Goal: Task Accomplishment & Management: Manage account settings

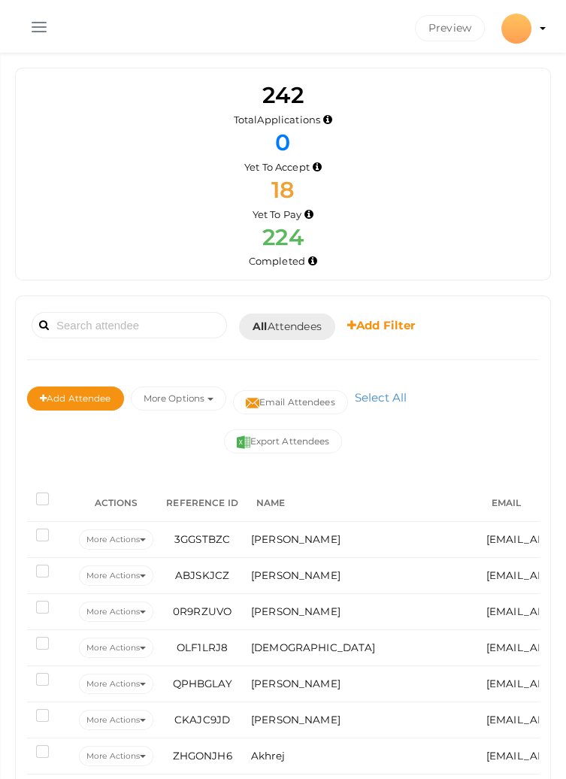
click at [33, 26] on span "button" at bounding box center [39, 27] width 15 height 2
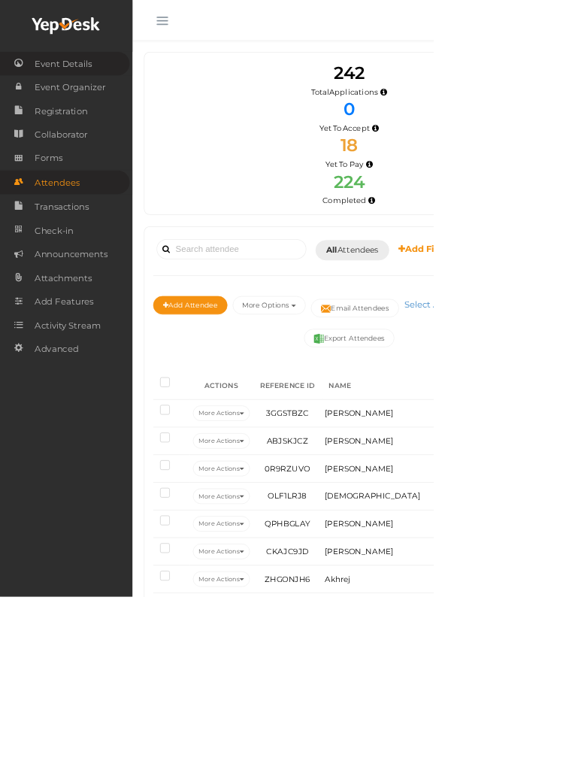
click at [99, 82] on span "Event Details" at bounding box center [82, 83] width 75 height 30
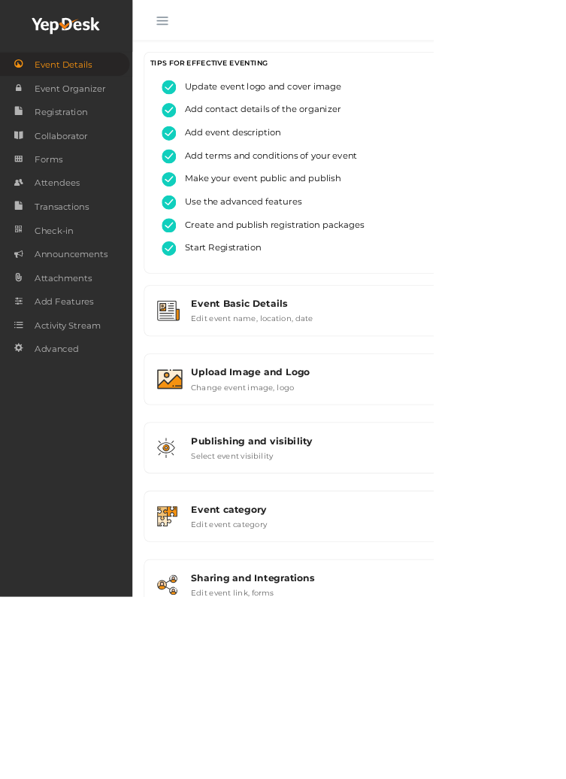
click at [205, 17] on button "button" at bounding box center [212, 24] width 39 height 39
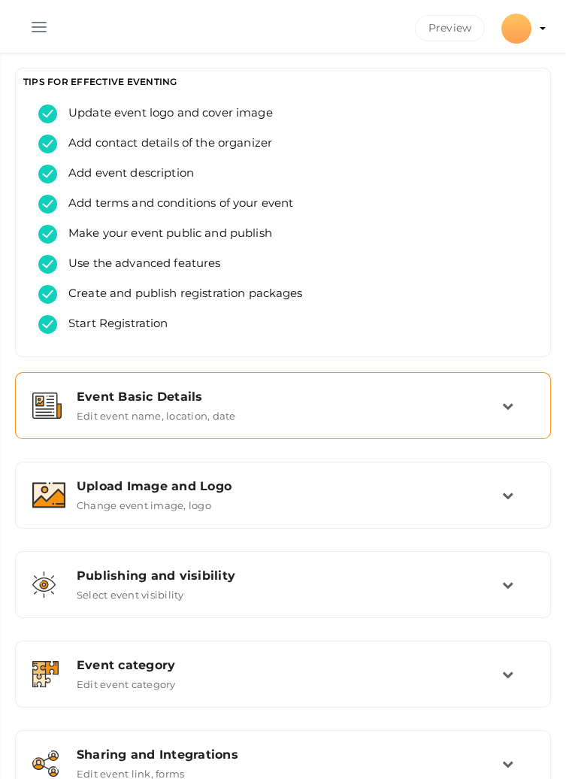
click at [512, 397] on td at bounding box center [519, 406] width 32 height 32
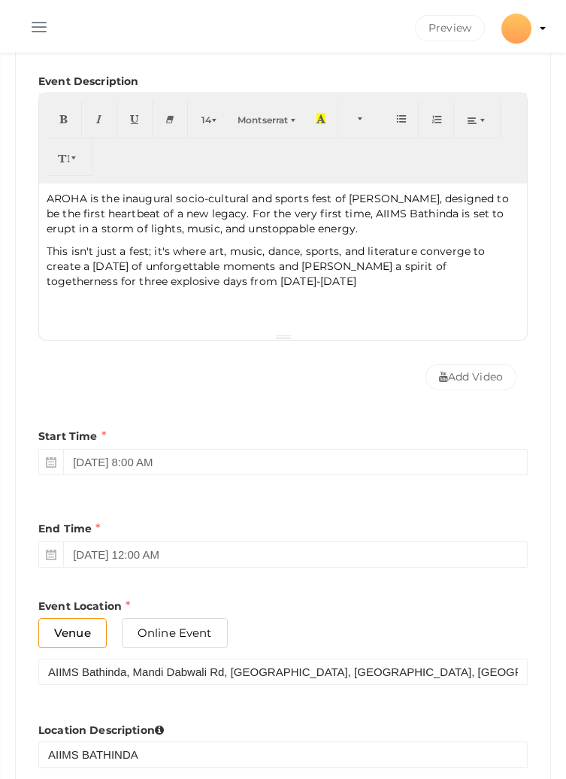
scroll to position [483, 0]
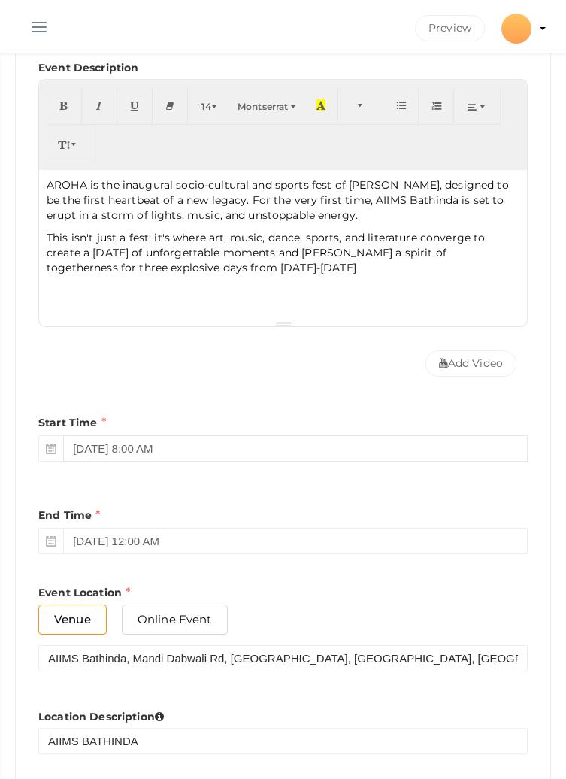
click at [118, 442] on input "October 3, 2025 8:00 AM" at bounding box center [295, 449] width 465 height 26
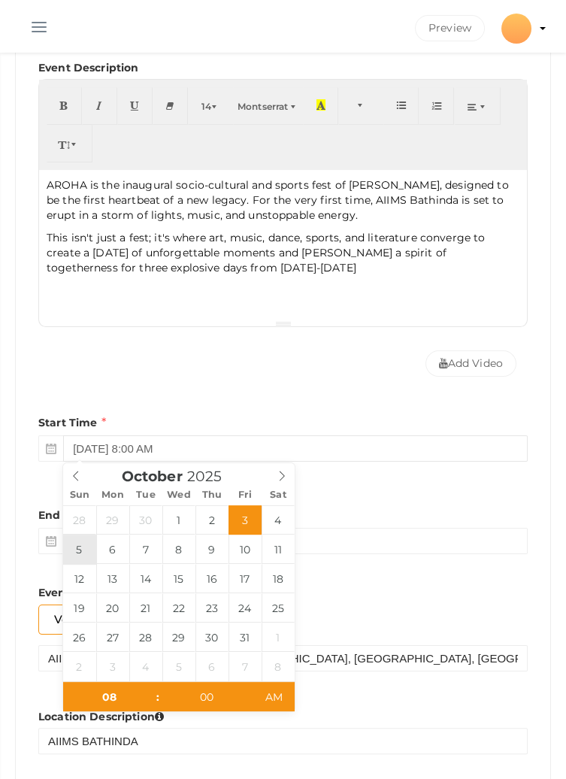
type input "October 5, 2025 8:00 AM"
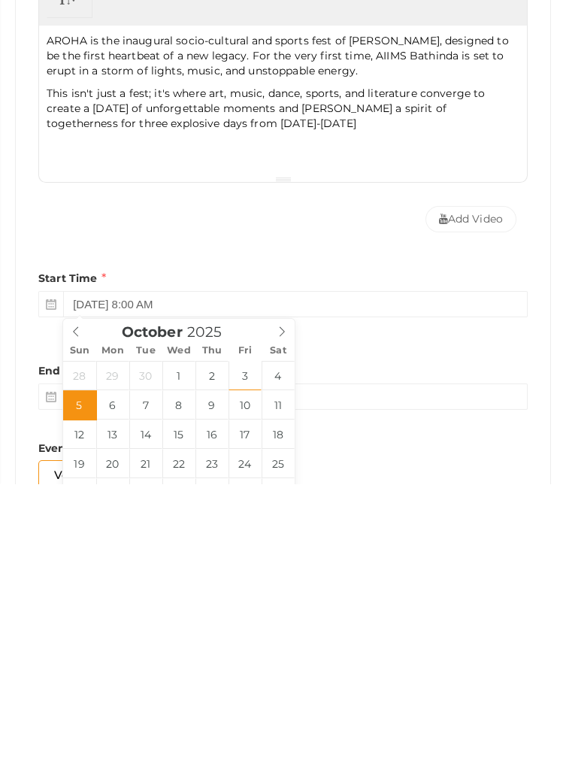
scroll to position [333, 0]
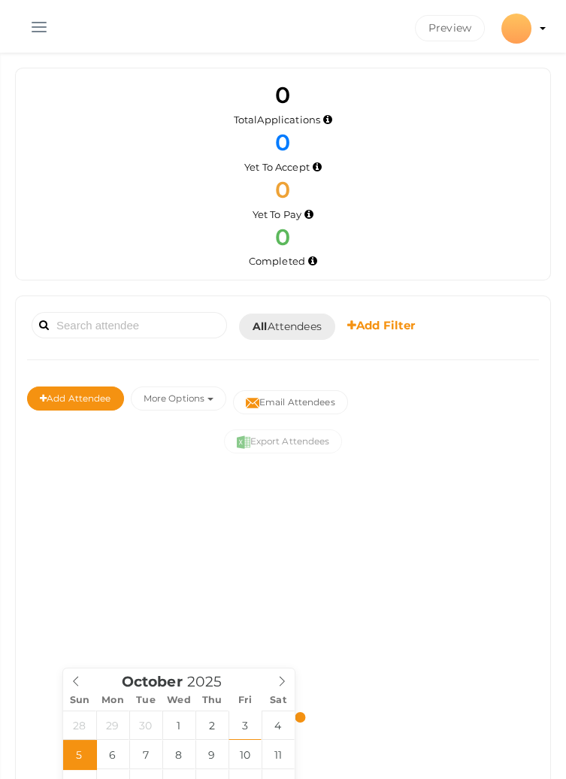
click at [333, 631] on div at bounding box center [283, 717] width 512 height 473
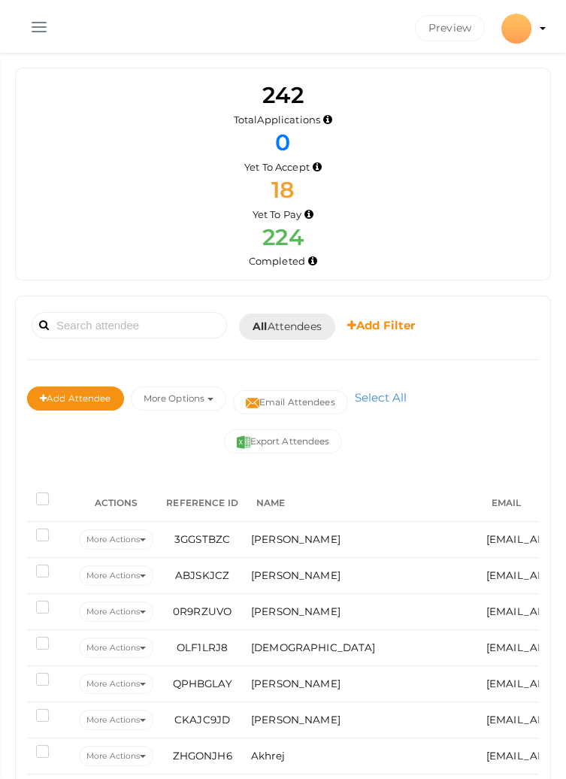
click at [44, 23] on button "button" at bounding box center [39, 24] width 39 height 39
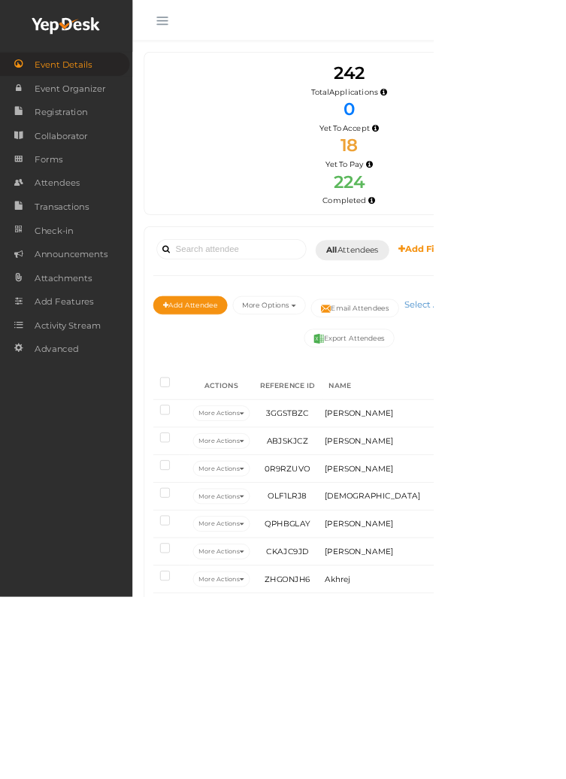
click at [92, 90] on span "Event Details" at bounding box center [82, 84] width 75 height 30
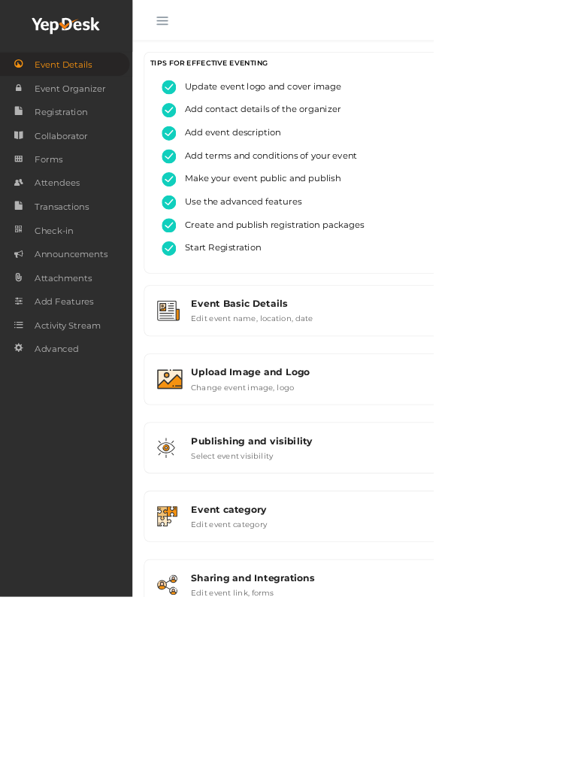
click at [566, 407] on html "Discover Events How it works Powerful Registration / Ticketing Start selling yo…" at bounding box center [283, 389] width 566 height 779
click at [199, 13] on button "button" at bounding box center [212, 24] width 39 height 39
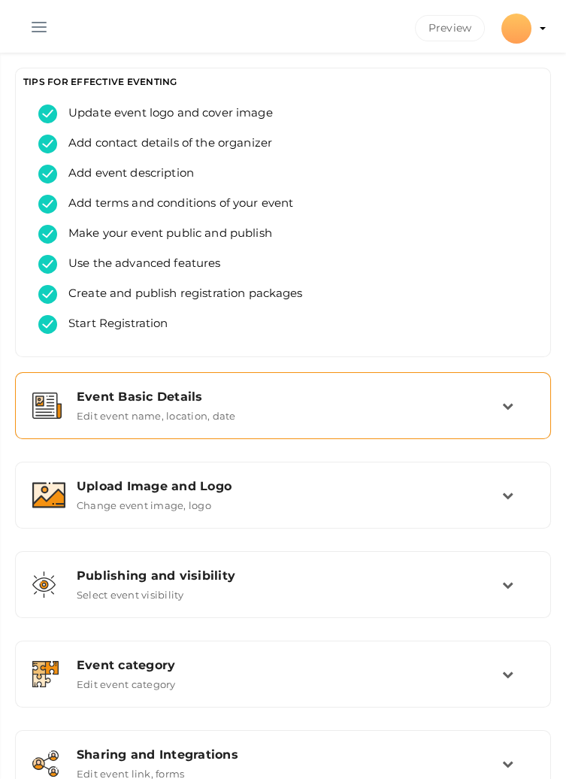
click at [492, 414] on div "Event Basic Details Edit event name, location, date" at bounding box center [283, 406] width 437 height 32
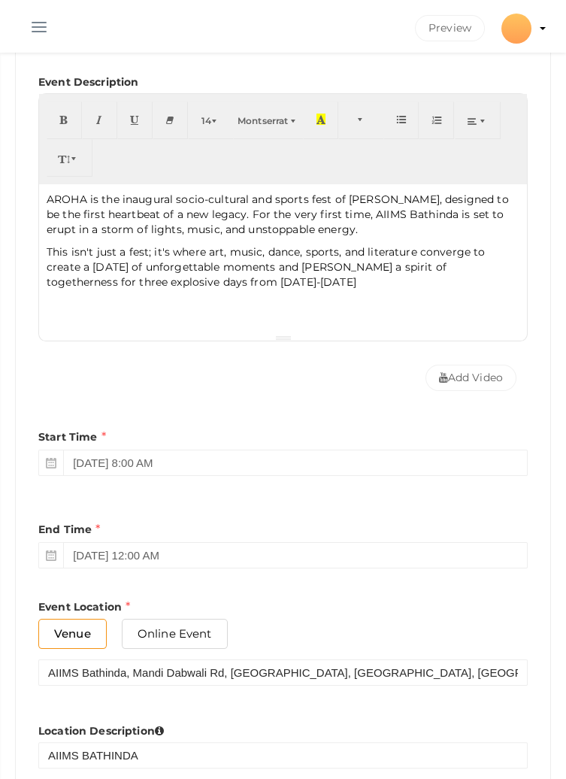
scroll to position [470, 0]
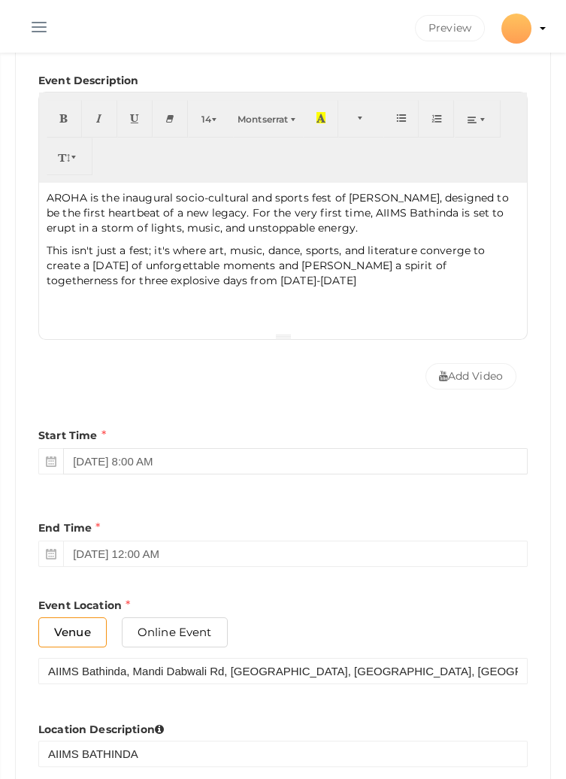
click at [119, 454] on input "October 5, 2025 8:00 AM" at bounding box center [295, 461] width 465 height 26
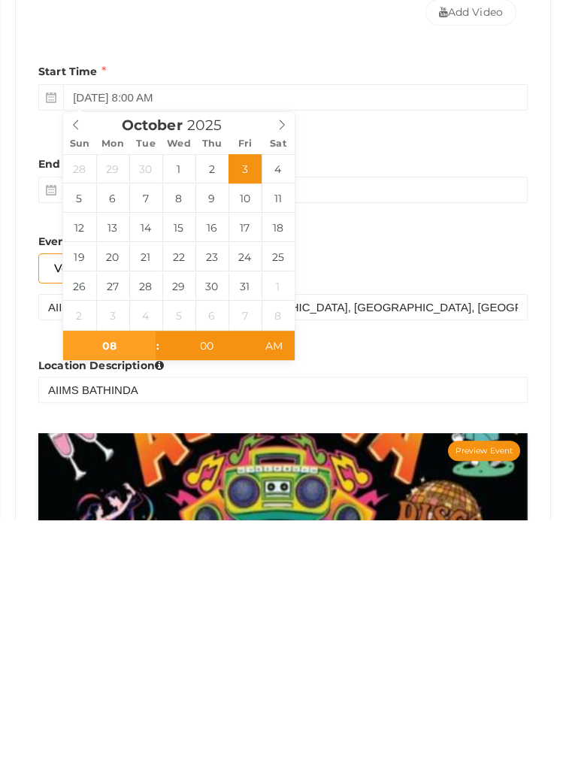
scroll to position [661, 0]
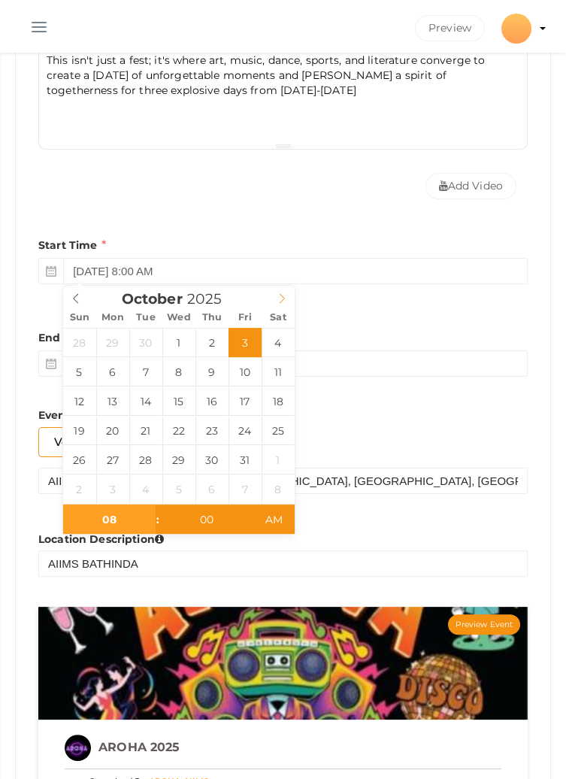
click at [287, 293] on span at bounding box center [282, 296] width 26 height 21
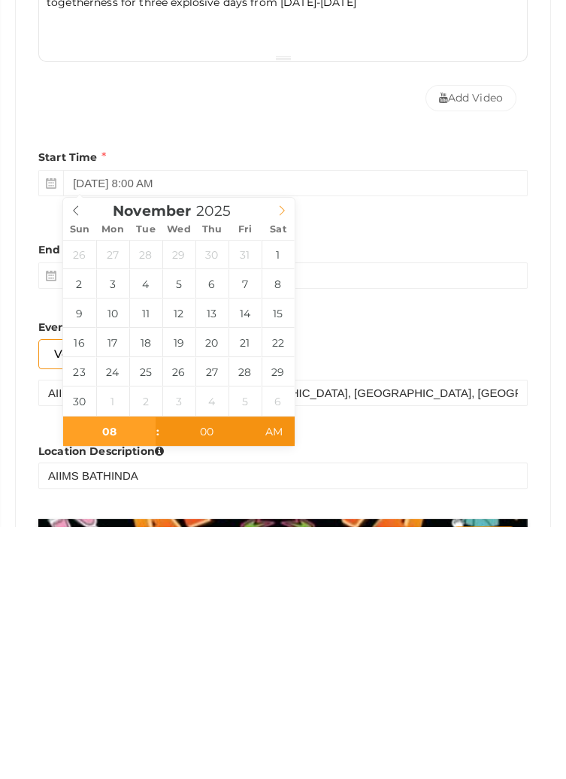
scroll to position [496, 0]
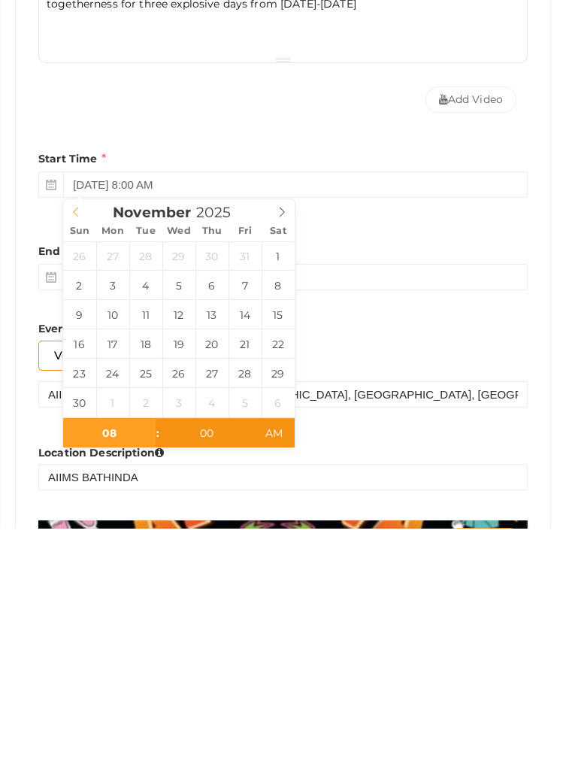
click at [78, 451] on span at bounding box center [76, 461] width 26 height 21
click at [385, 481] on div "End Time October 5, 2025 12:00 AM" at bounding box center [283, 514] width 490 height 70
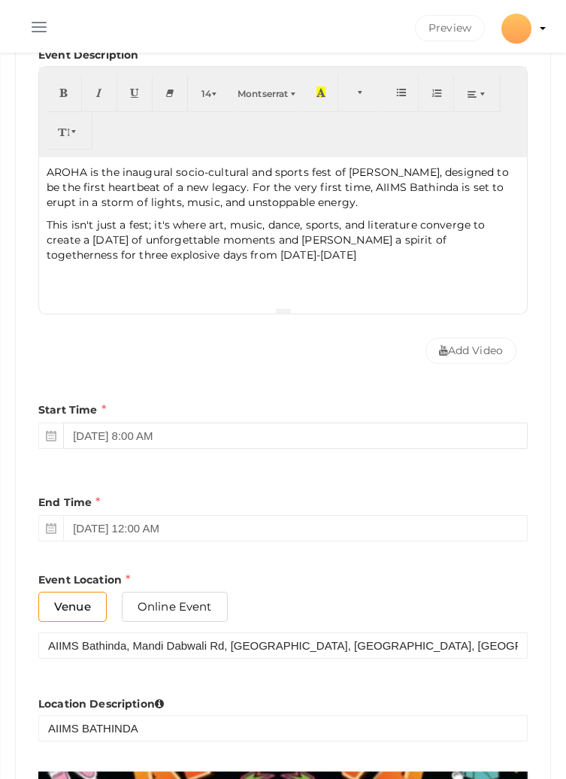
click at [118, 432] on input "October 3, 2025 8:00 AM" at bounding box center [295, 436] width 465 height 26
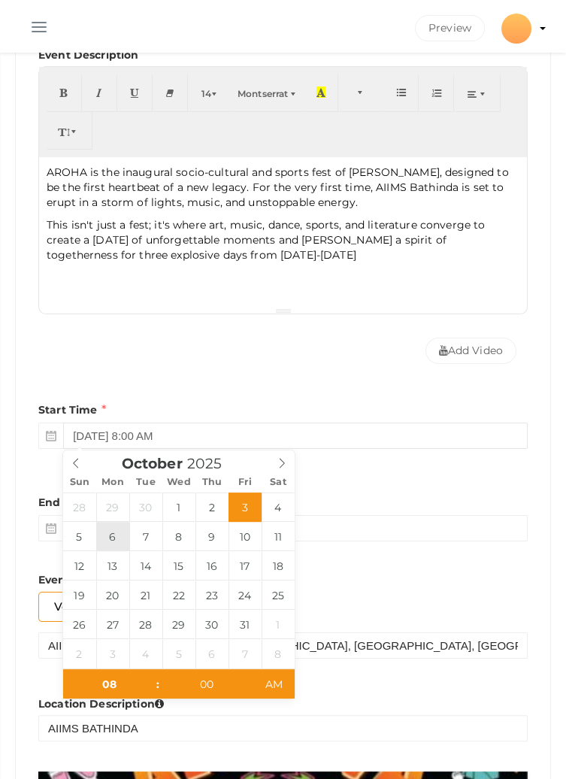
type input "October 6, 2025 8:00 AM"
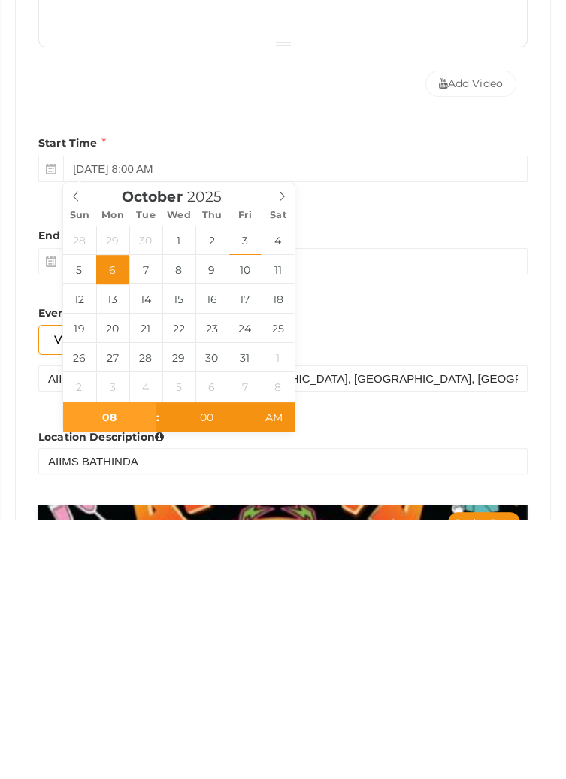
scroll to position [661, 0]
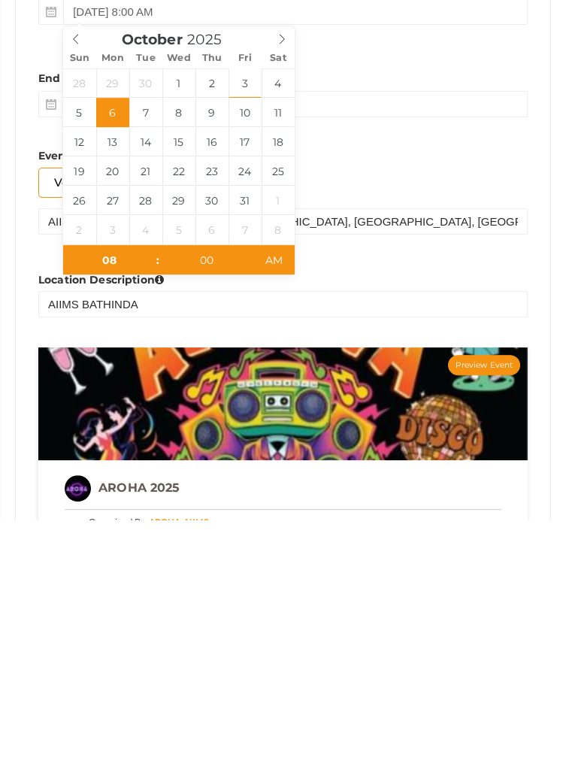
click at [454, 317] on div "End Time October 5, 2025 12:00 AM" at bounding box center [283, 349] width 490 height 70
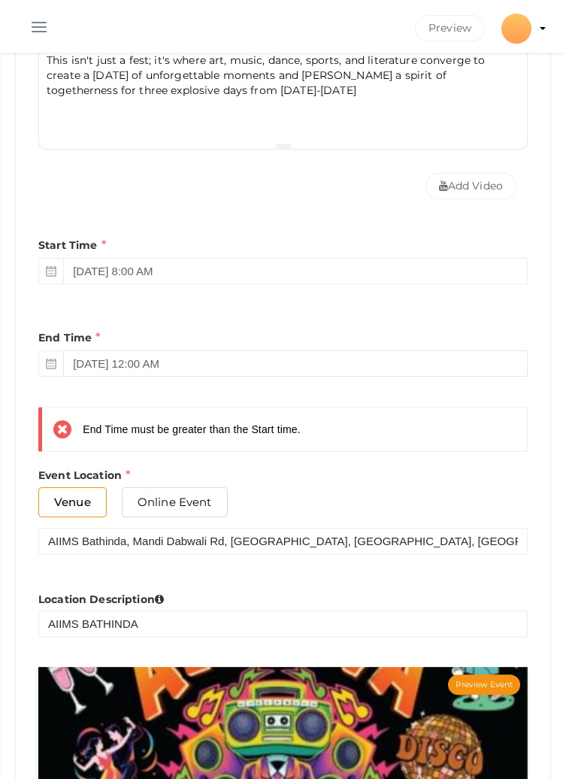
click at [56, 432] on icon at bounding box center [67, 429] width 29 height 21
click at [186, 357] on input "October 5, 2025 12:00 AM" at bounding box center [295, 364] width 465 height 26
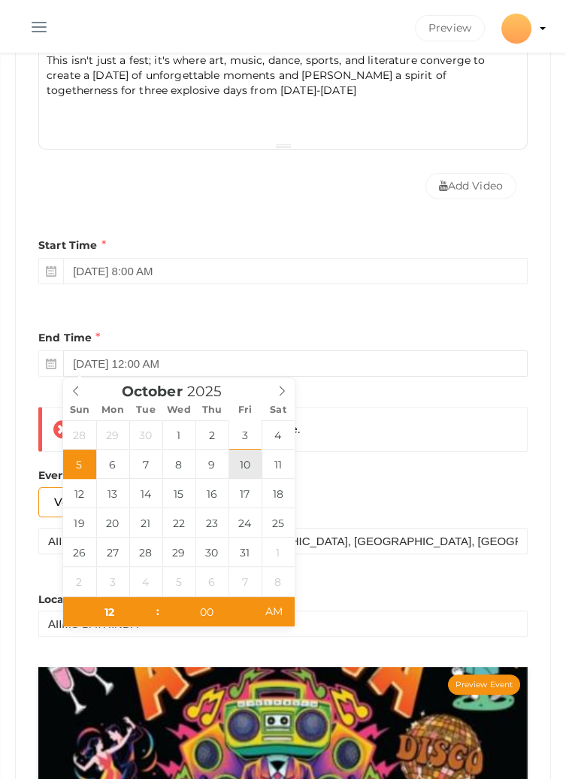
type input "October 10, 2025 12:00 AM"
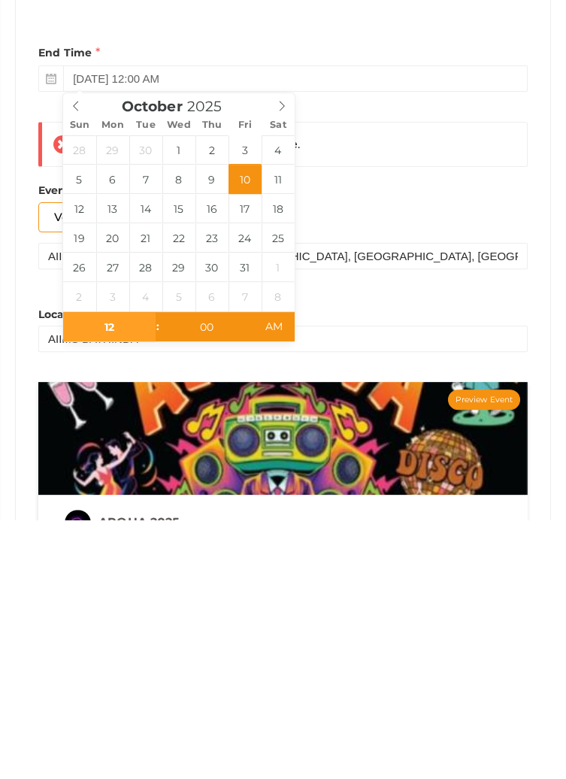
scroll to position [752, 0]
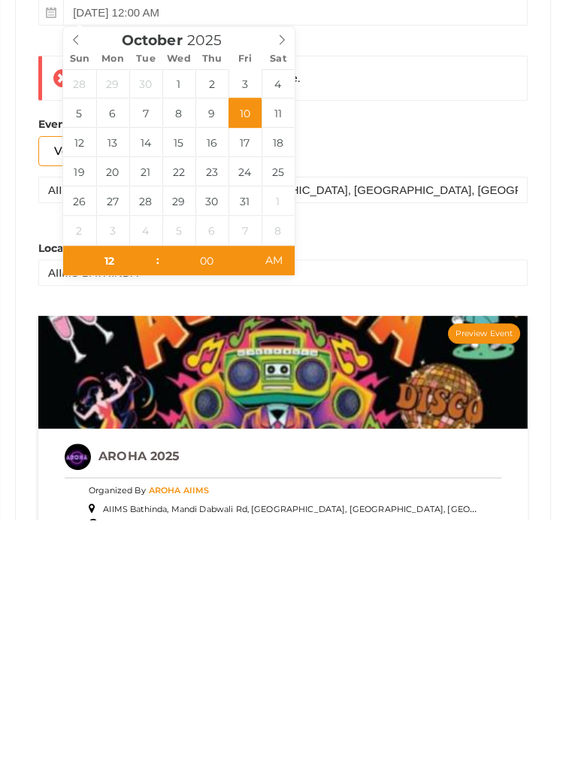
click at [459, 352] on div "End Time must be greater than the Start time." at bounding box center [283, 337] width 490 height 45
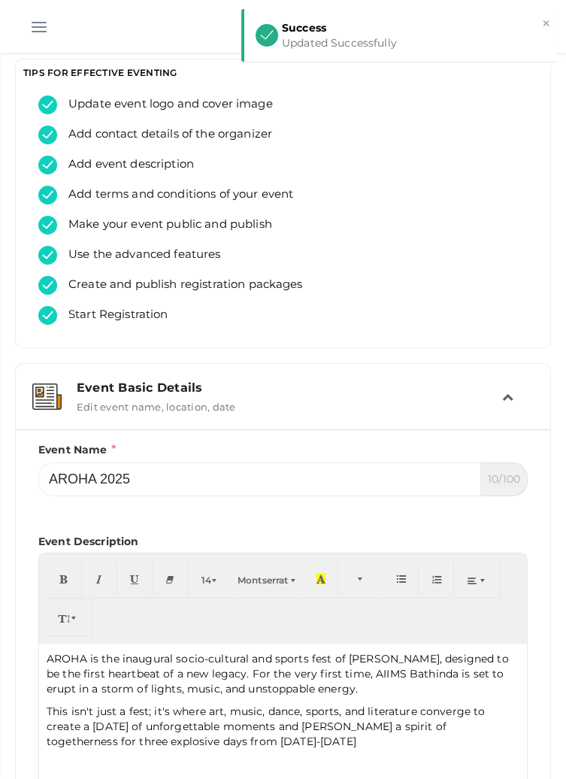
scroll to position [0, 0]
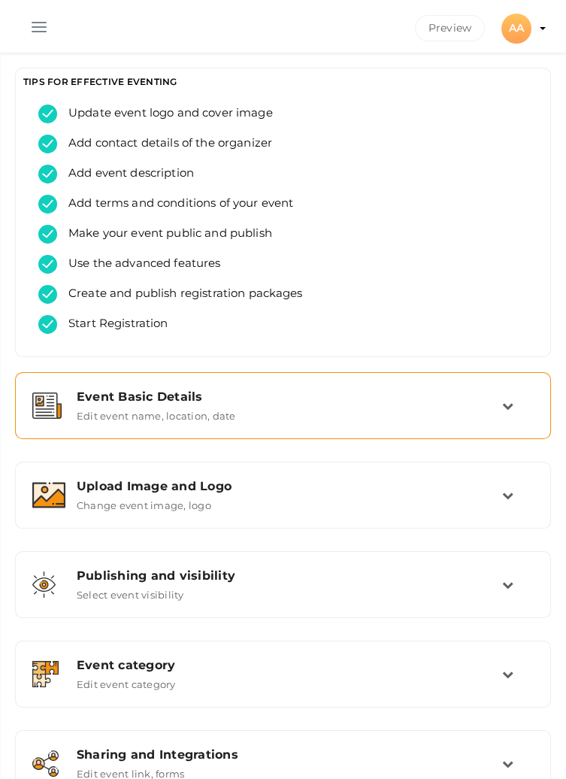
click at [498, 397] on div "Event Basic Details" at bounding box center [290, 397] width 426 height 14
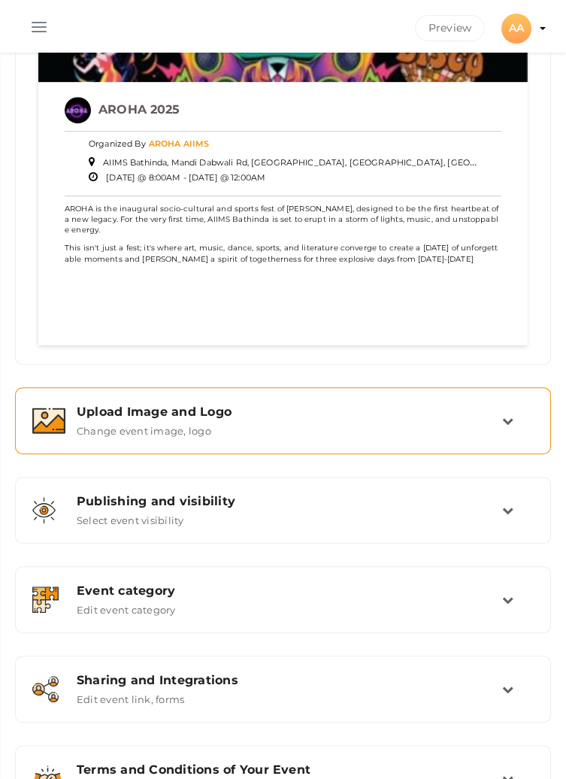
click at [493, 417] on div "Upload Image and Logo" at bounding box center [290, 412] width 426 height 14
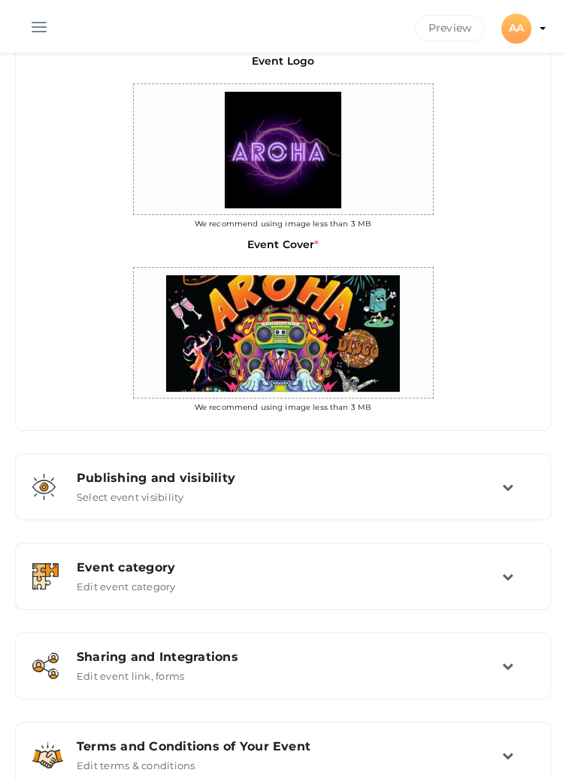
scroll to position [448, 0]
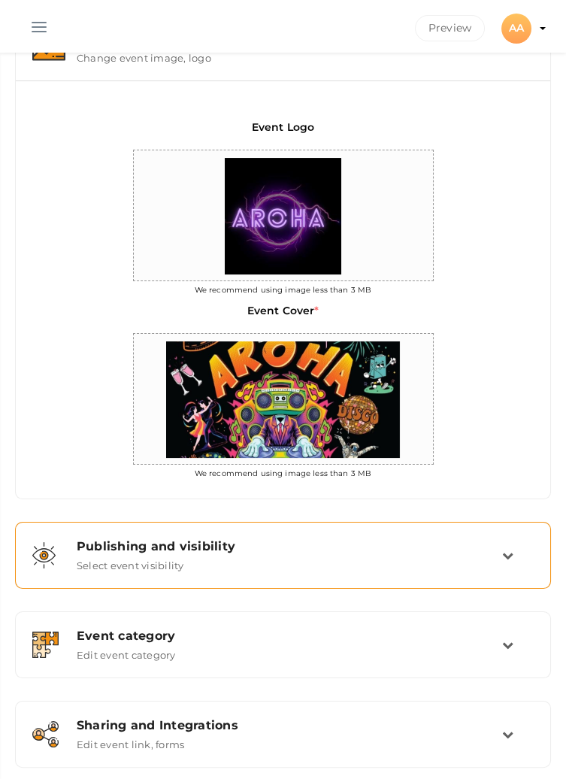
click at [496, 553] on div "Publishing and visibility Published UnPublished Select event visibility" at bounding box center [283, 555] width 437 height 32
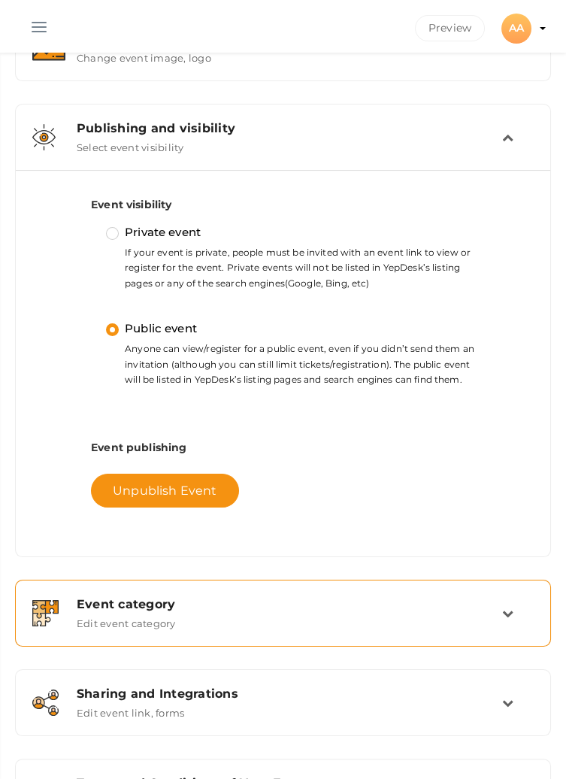
click at [500, 615] on div "Event category Edit event category" at bounding box center [283, 613] width 437 height 32
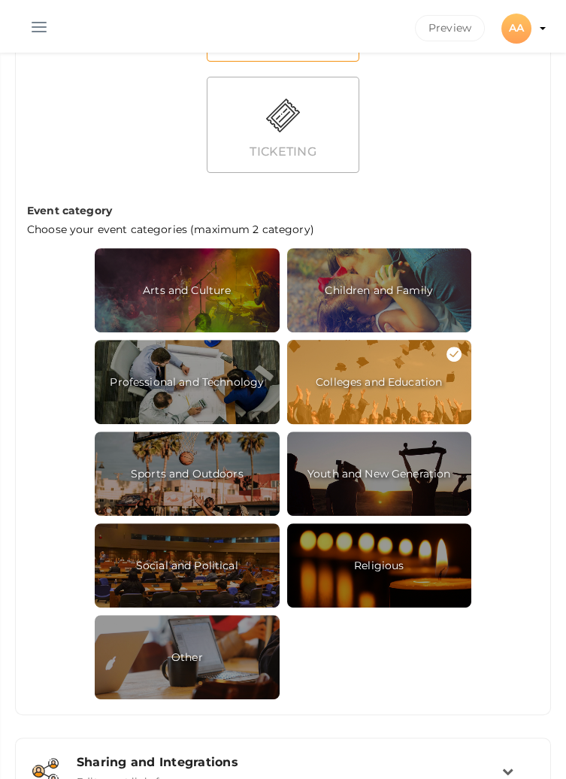
scroll to position [1101, 0]
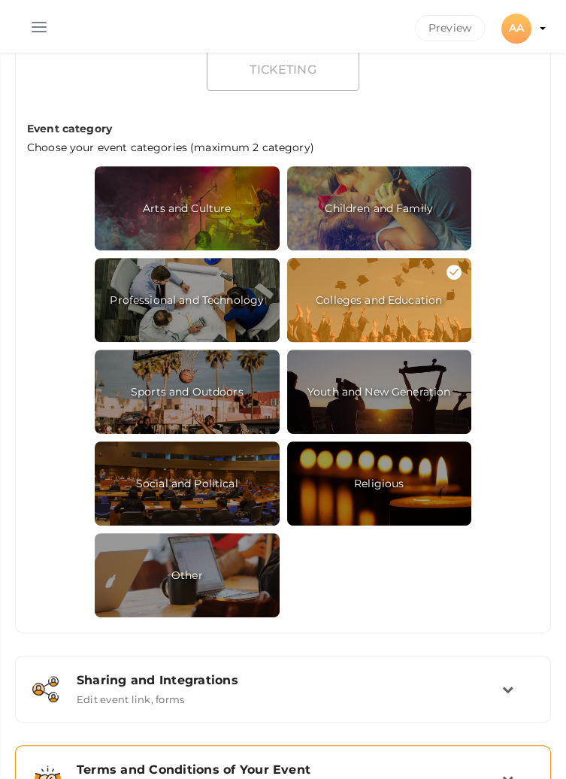
click at [525, 779] on td at bounding box center [519, 779] width 32 height 32
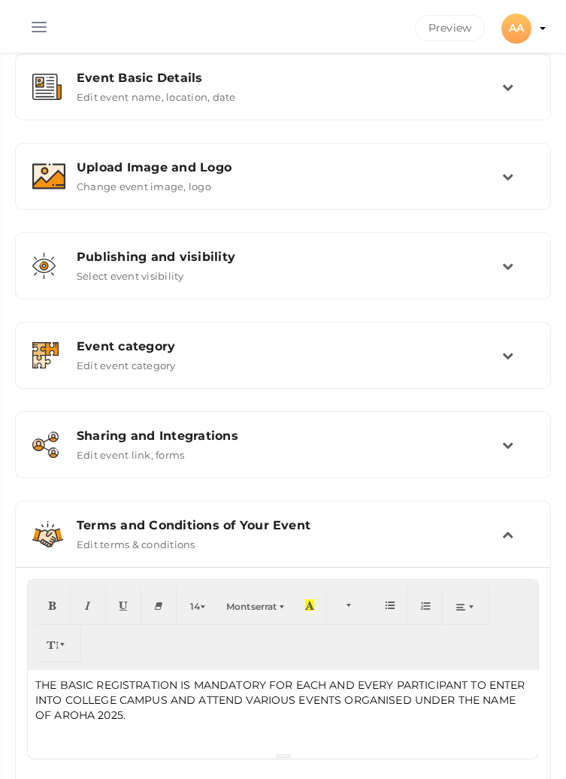
scroll to position [301, 0]
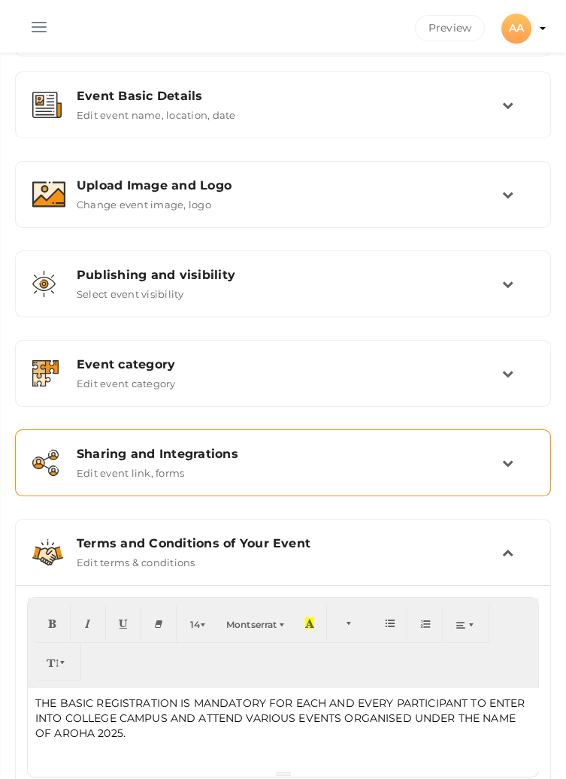
click at [503, 463] on icon at bounding box center [508, 462] width 11 height 11
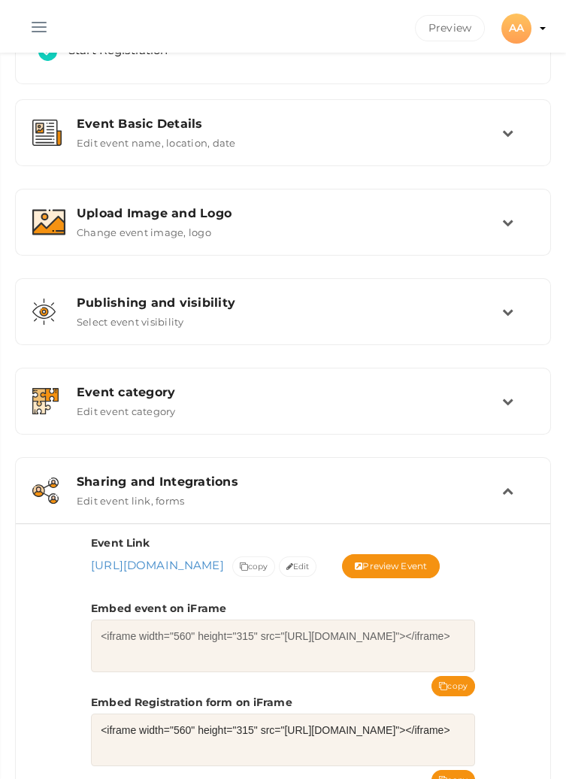
scroll to position [0, 0]
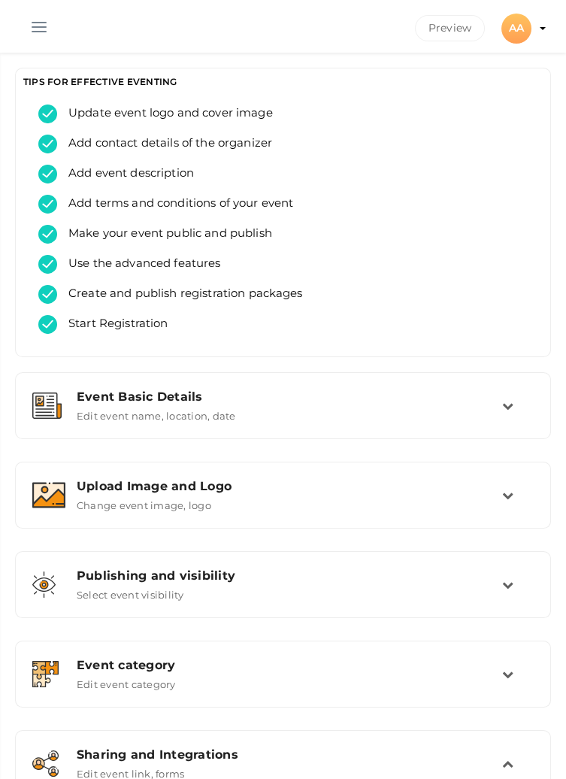
click at [30, 12] on button "button" at bounding box center [39, 24] width 39 height 39
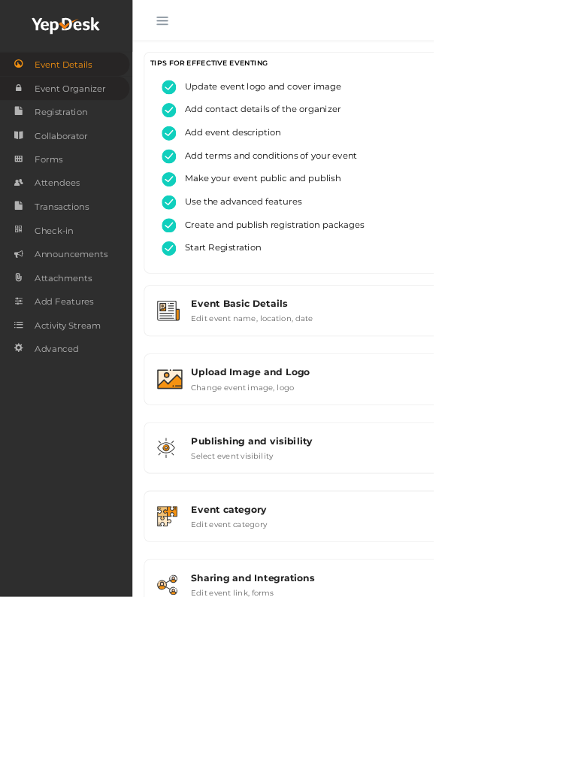
click at [119, 122] on span "Event Organizer" at bounding box center [91, 116] width 93 height 30
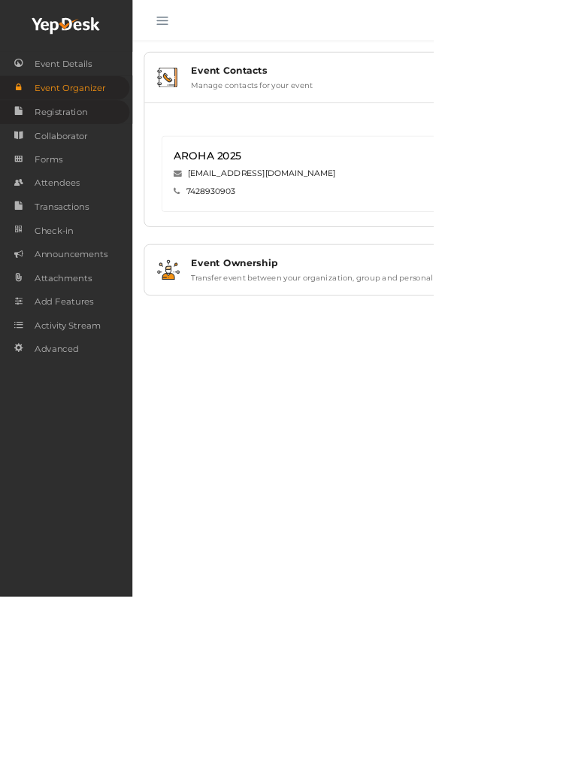
click at [92, 139] on span "Registration" at bounding box center [79, 147] width 69 height 30
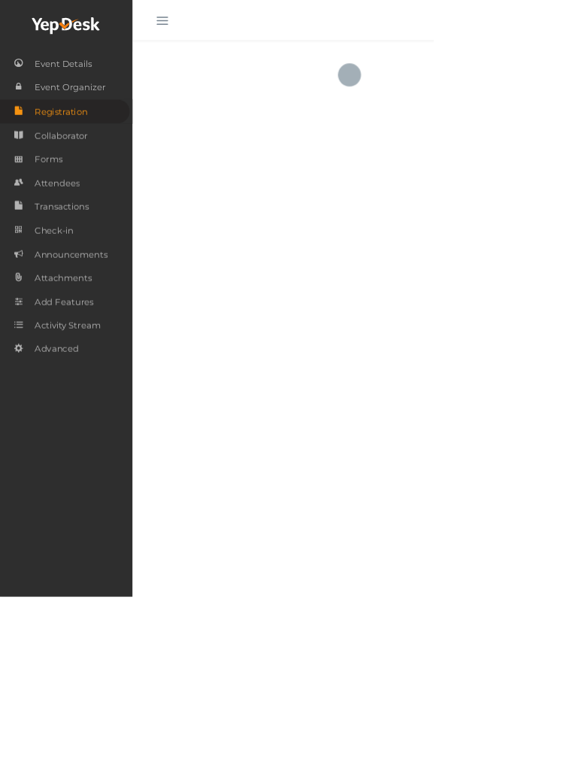
checkbox input "true"
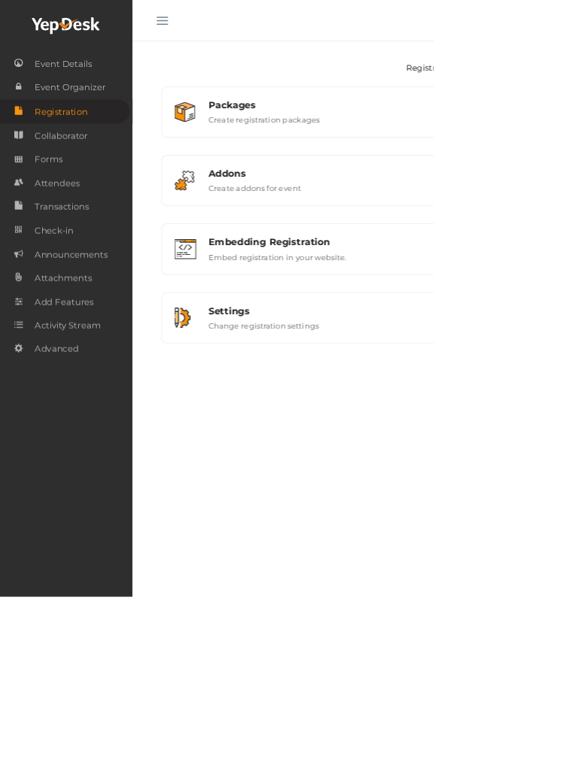
click at [201, 26] on button "button" at bounding box center [212, 24] width 39 height 39
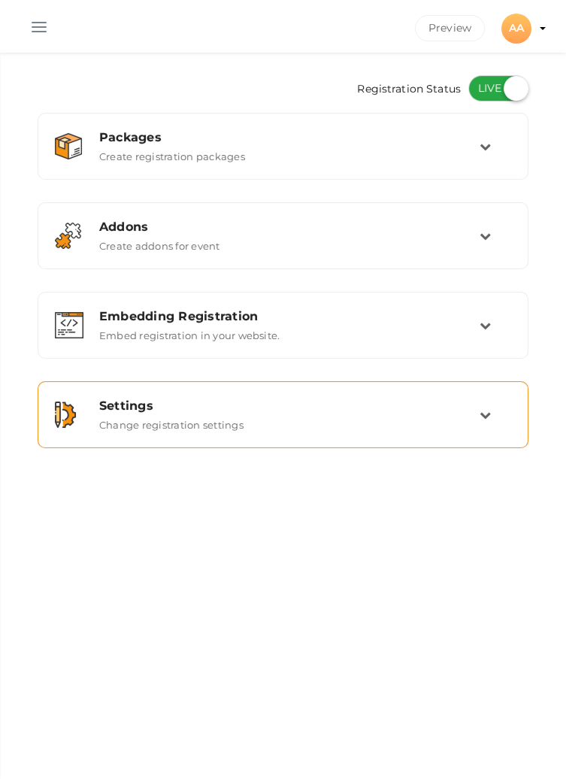
click at [484, 429] on td at bounding box center [496, 415] width 32 height 32
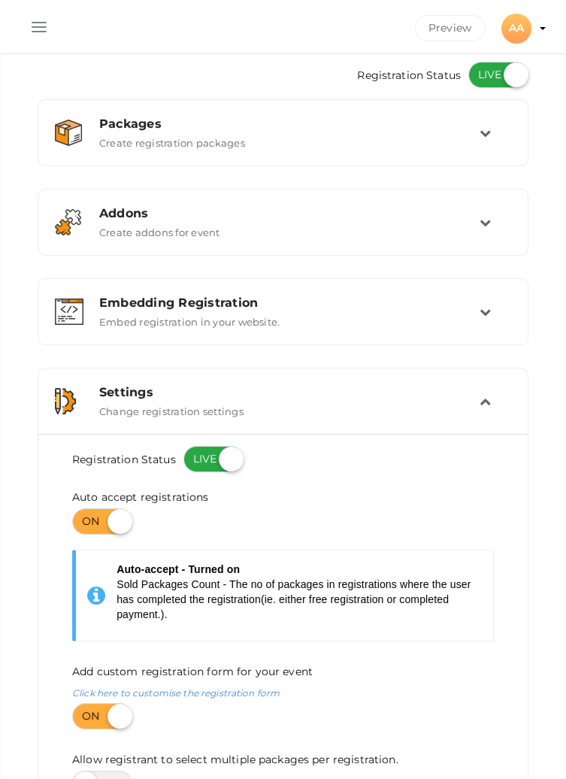
scroll to position [11, 0]
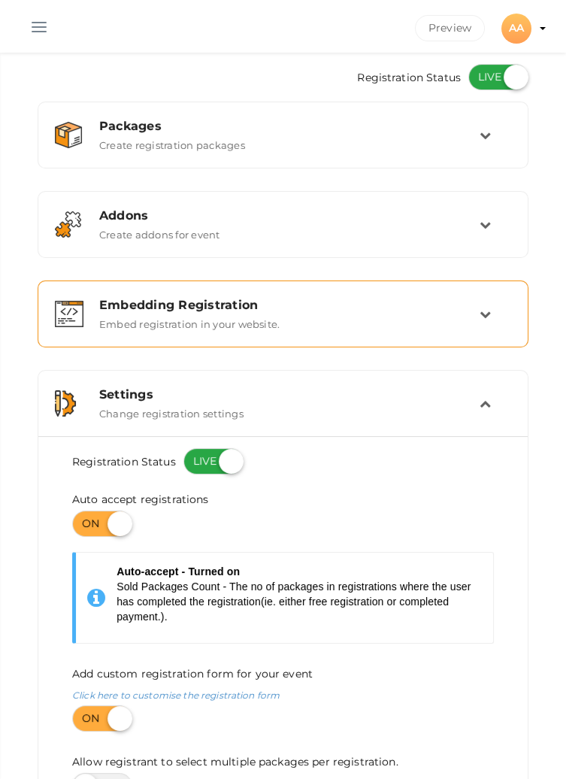
click at [475, 314] on div "Embedding Registration Embed registration in your website." at bounding box center [284, 314] width 392 height 32
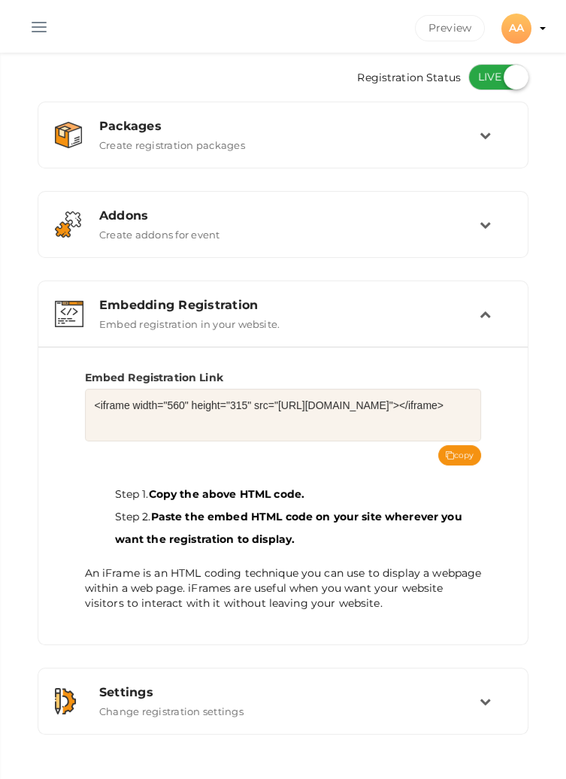
scroll to position [0, 0]
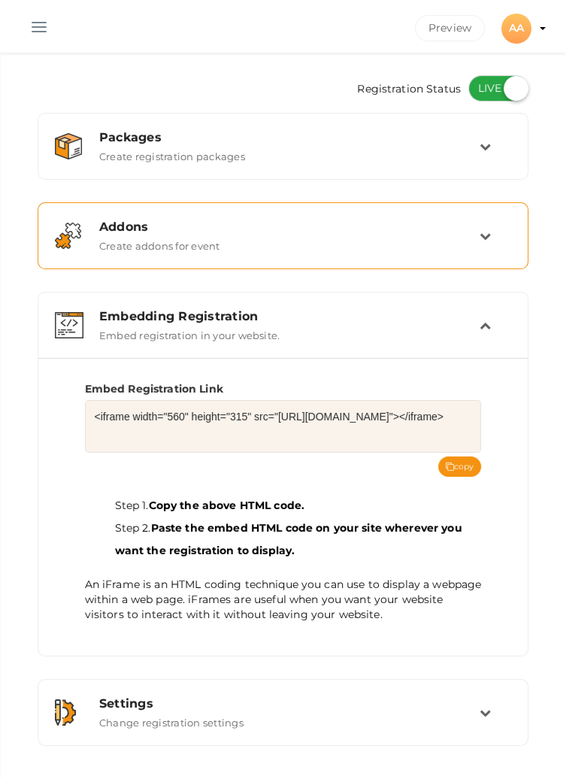
click at [474, 238] on div "Addons Create addons for event" at bounding box center [284, 236] width 392 height 32
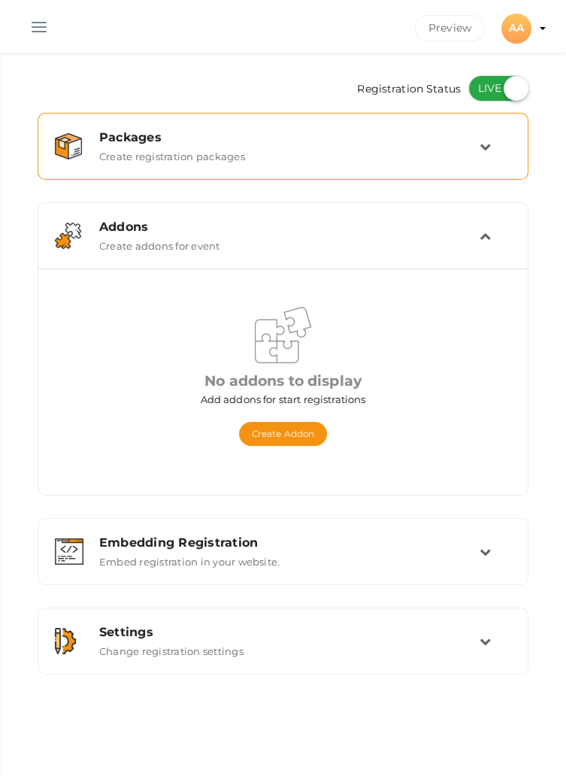
click at [475, 135] on div "Packages" at bounding box center [289, 137] width 381 height 14
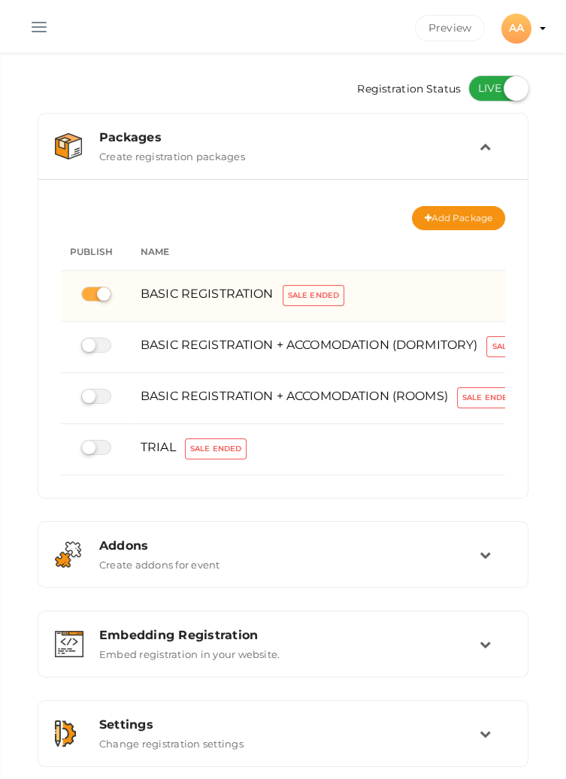
click at [315, 296] on label "Sale Ended" at bounding box center [314, 295] width 62 height 21
click at [326, 290] on label "Sale Ended" at bounding box center [314, 295] width 62 height 21
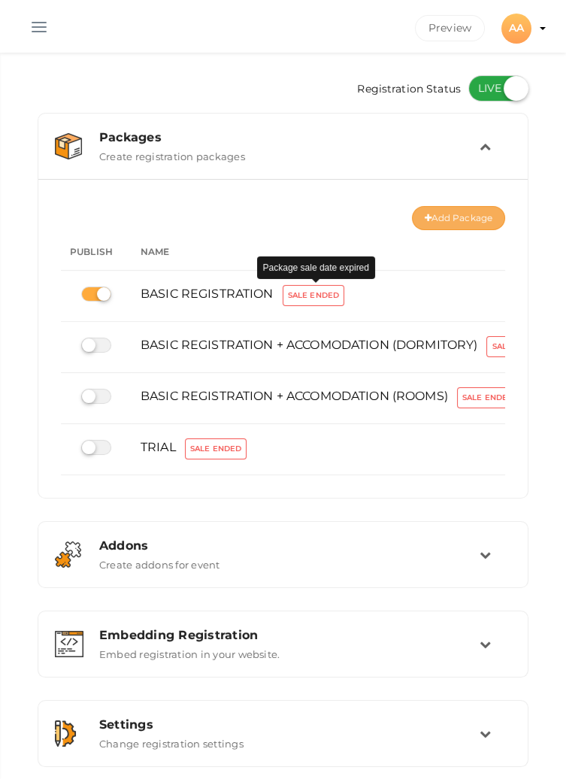
click at [457, 216] on button "Add Package" at bounding box center [458, 218] width 93 height 24
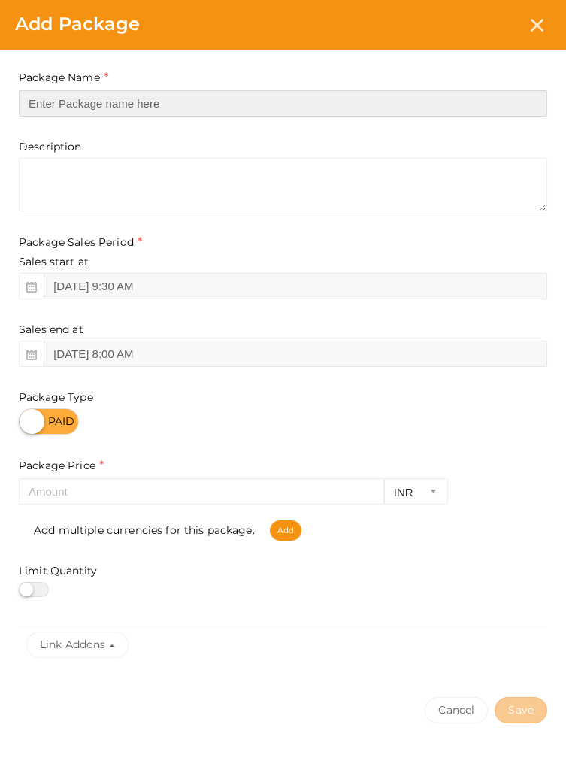
click at [260, 101] on input "text" at bounding box center [283, 103] width 529 height 26
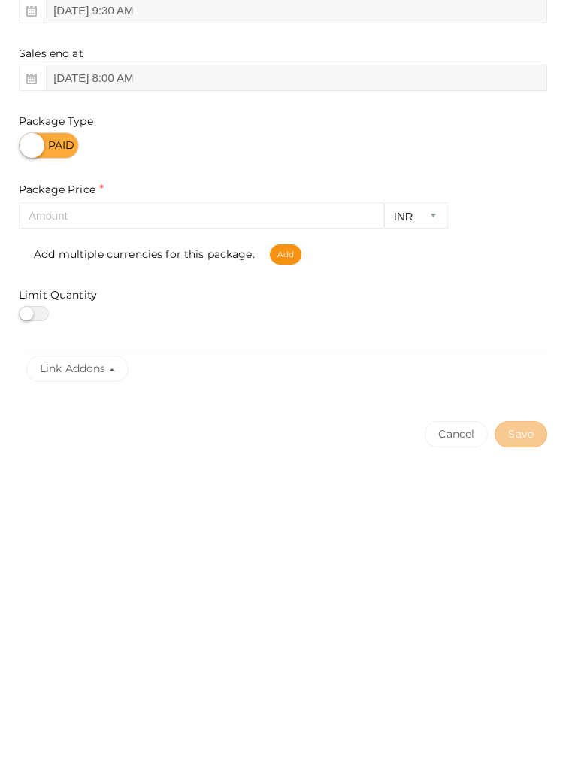
type input "BASIC REGISTRATION"
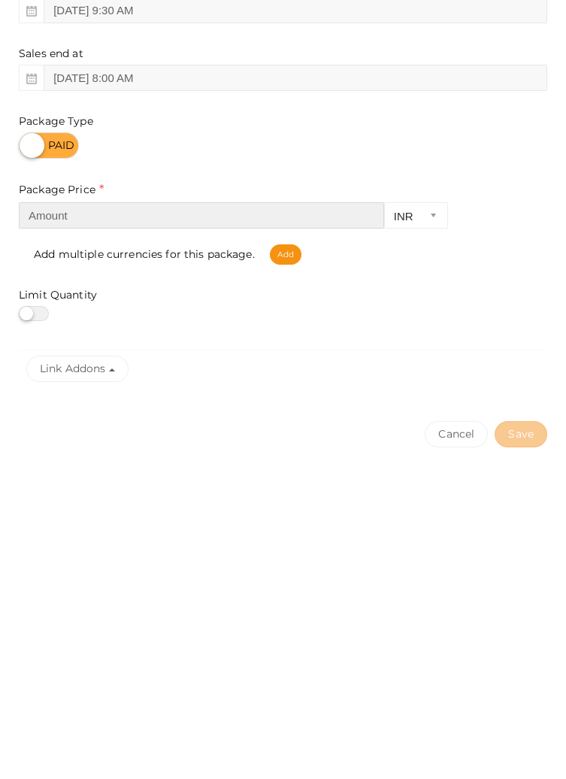
click at [237, 489] on input "number" at bounding box center [202, 491] width 366 height 26
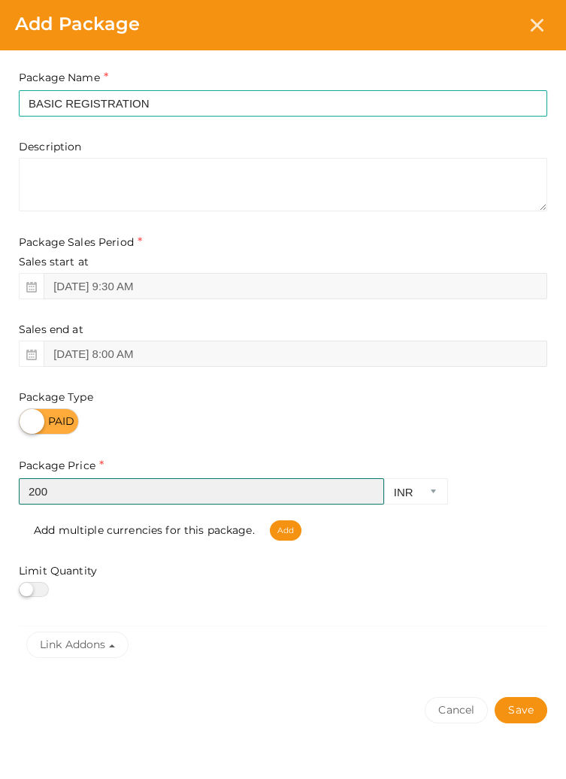
type input "200"
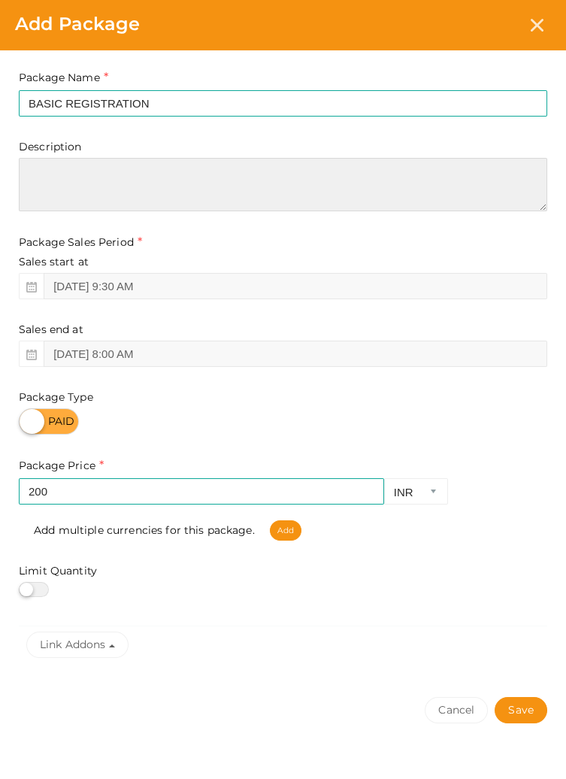
click at [287, 176] on textarea at bounding box center [283, 184] width 529 height 53
type textarea "BR card"
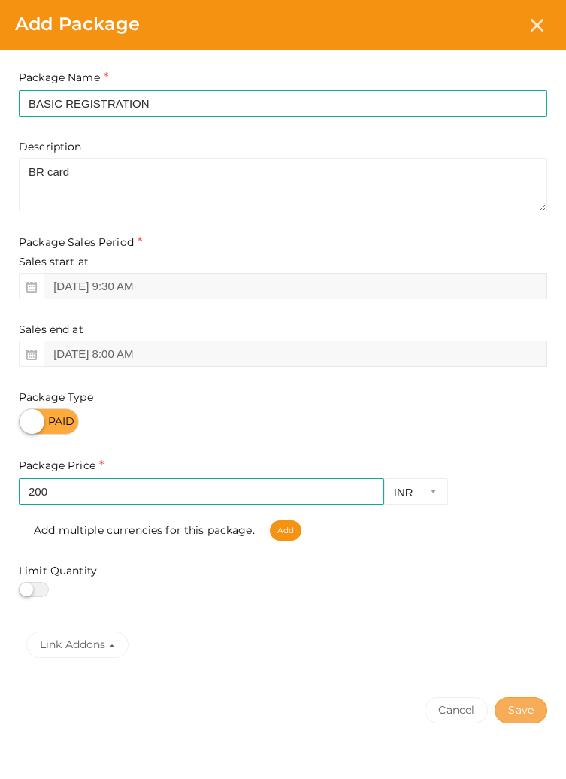
click at [520, 711] on button "Save" at bounding box center [521, 710] width 53 height 26
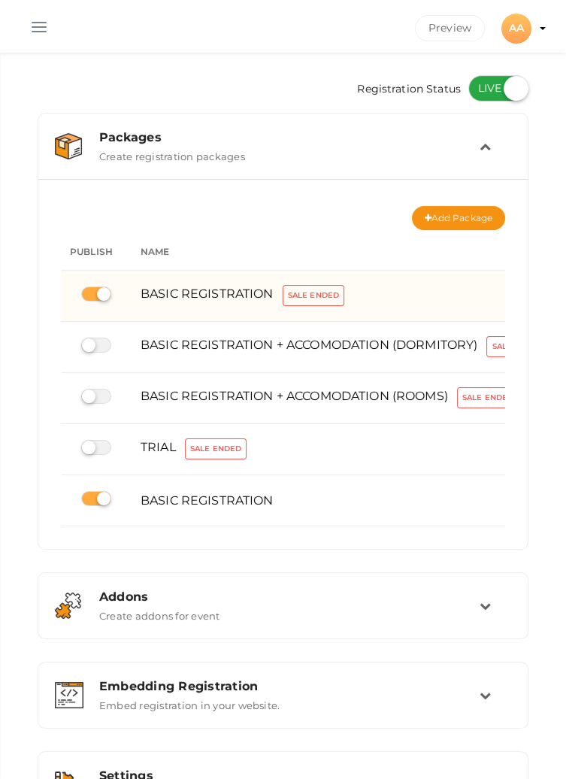
click at [302, 292] on label "Sale Ended" at bounding box center [314, 295] width 62 height 21
click at [170, 291] on span "BASIC REGISTRATION" at bounding box center [207, 294] width 133 height 14
click at [211, 299] on span "BASIC REGISTRATION" at bounding box center [207, 294] width 133 height 14
click at [445, 289] on div "BASIC REGISTRATION Sale Ended" at bounding box center [345, 296] width 408 height 28
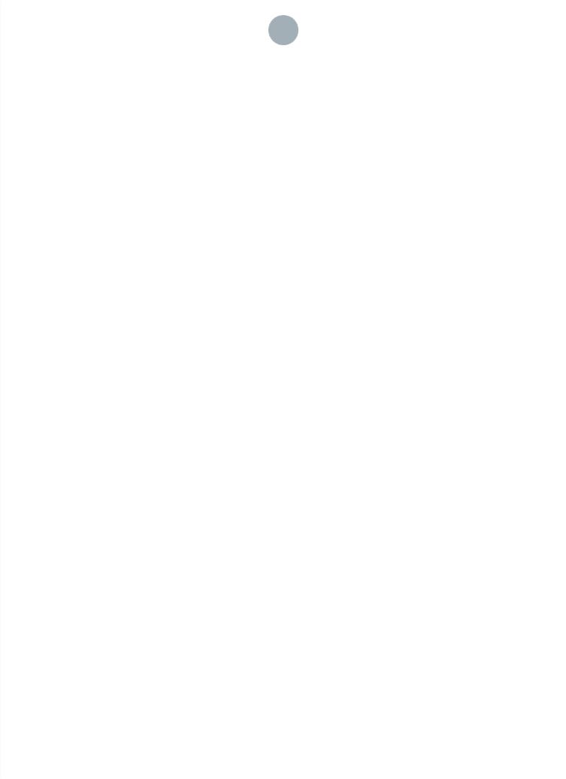
checkbox input "true"
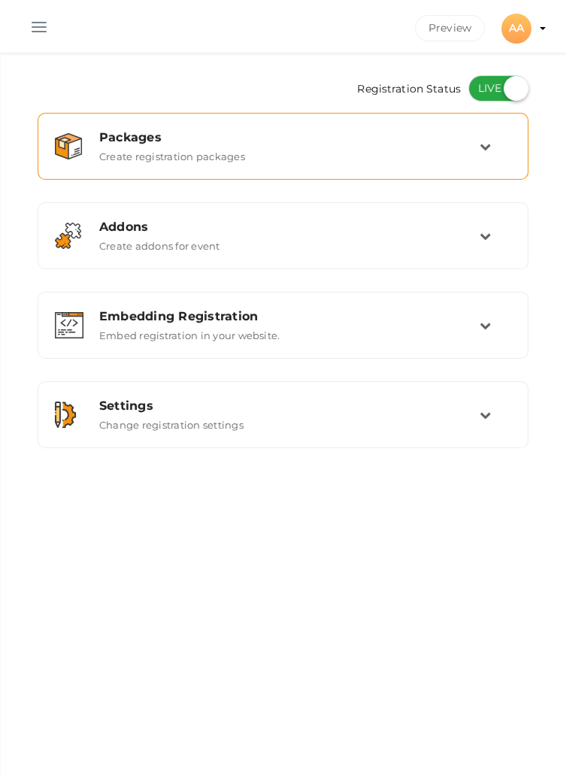
click at [474, 145] on div "Packages Create registration packages" at bounding box center [284, 146] width 392 height 32
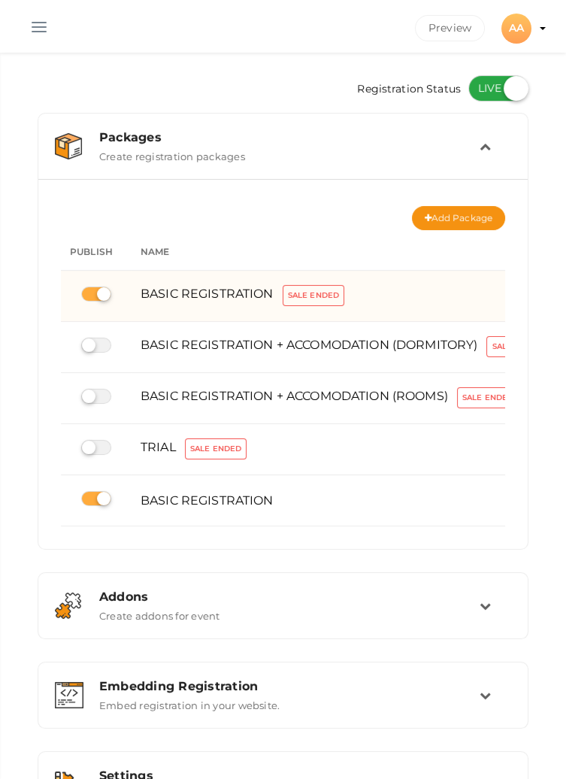
click at [99, 293] on label at bounding box center [96, 294] width 30 height 15
click at [91, 293] on input "checkbox" at bounding box center [86, 295] width 10 height 10
checkbox input "false"
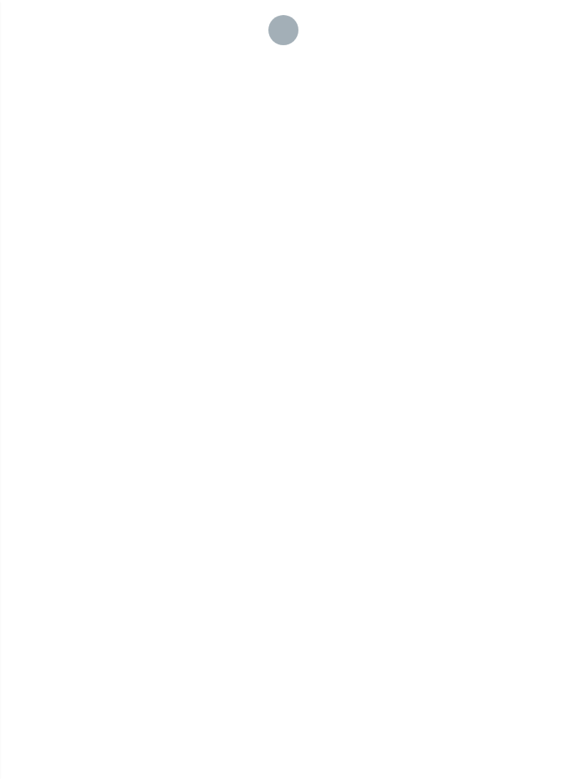
checkbox input "true"
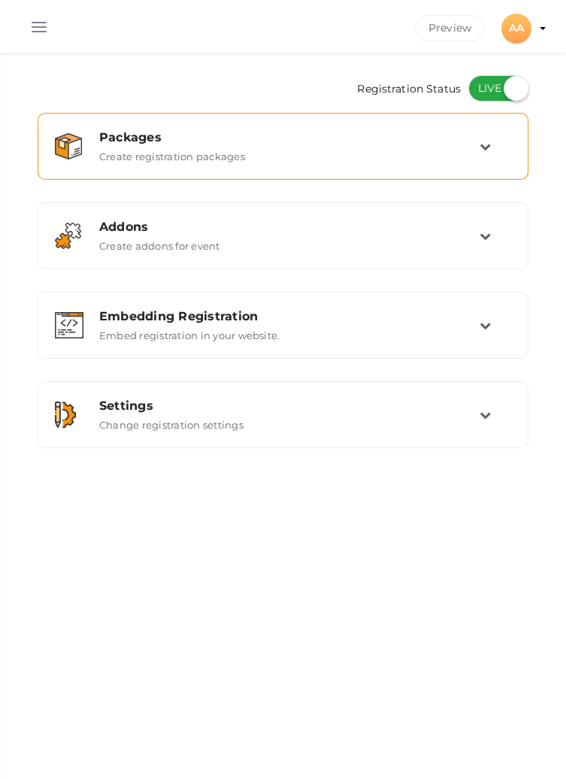
click at [482, 151] on icon at bounding box center [485, 146] width 11 height 11
